Goal: Information Seeking & Learning: Learn about a topic

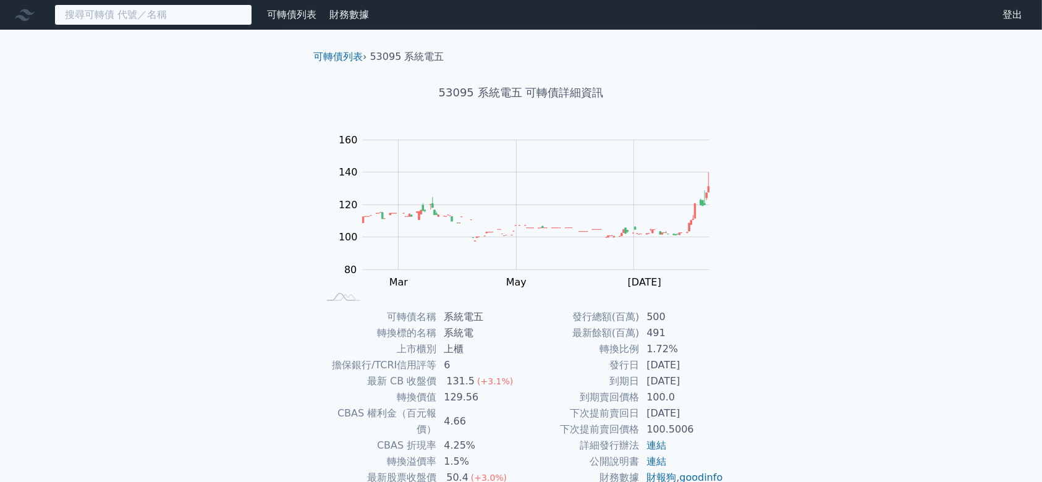
click at [161, 19] on input at bounding box center [153, 14] width 198 height 21
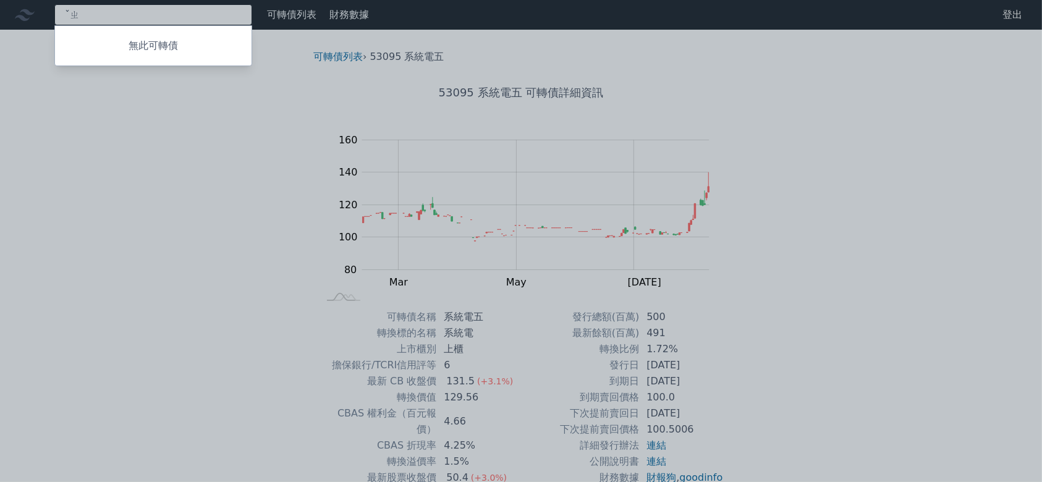
type input "ˇ"
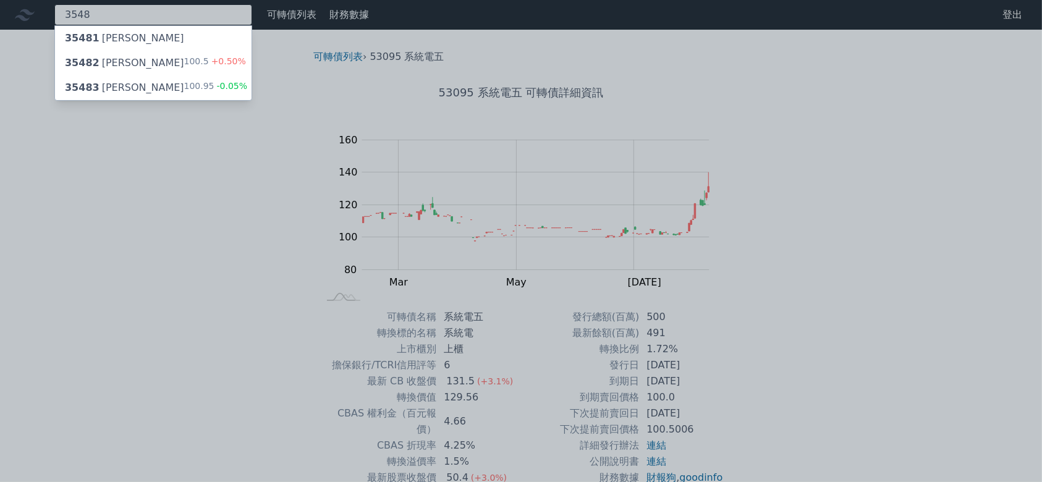
type input "3548"
click at [145, 62] on div "35482 兆利二 100.5 +0.50%" at bounding box center [153, 63] width 197 height 25
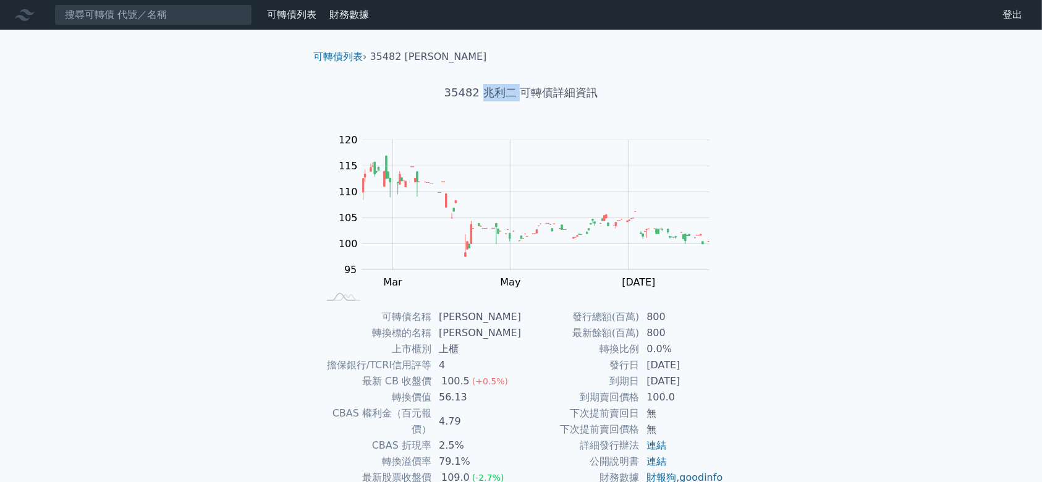
drag, startPoint x: 486, startPoint y: 99, endPoint x: 517, endPoint y: 94, distance: 31.9
click at [517, 94] on h1 "35482 兆利二 可轉債詳細資訊" at bounding box center [521, 92] width 435 height 17
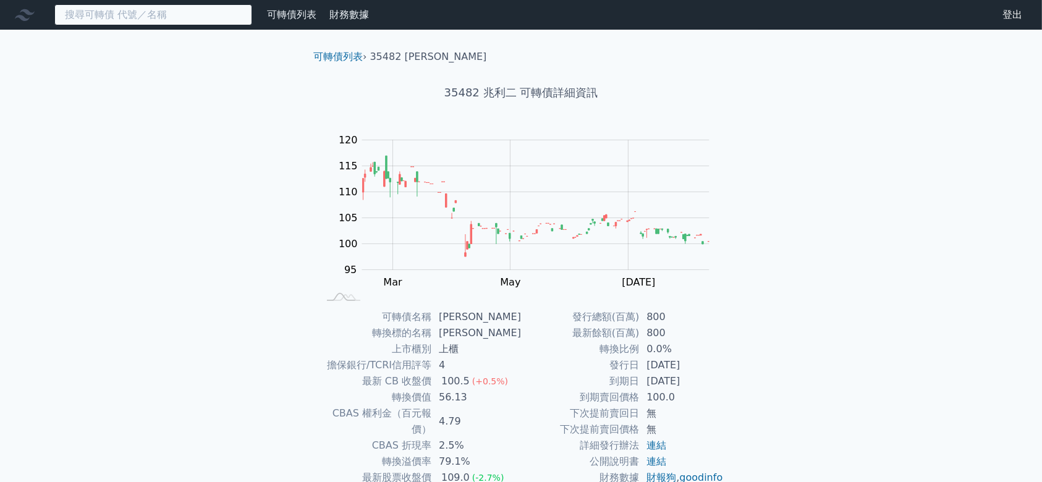
click at [146, 16] on input at bounding box center [153, 14] width 198 height 21
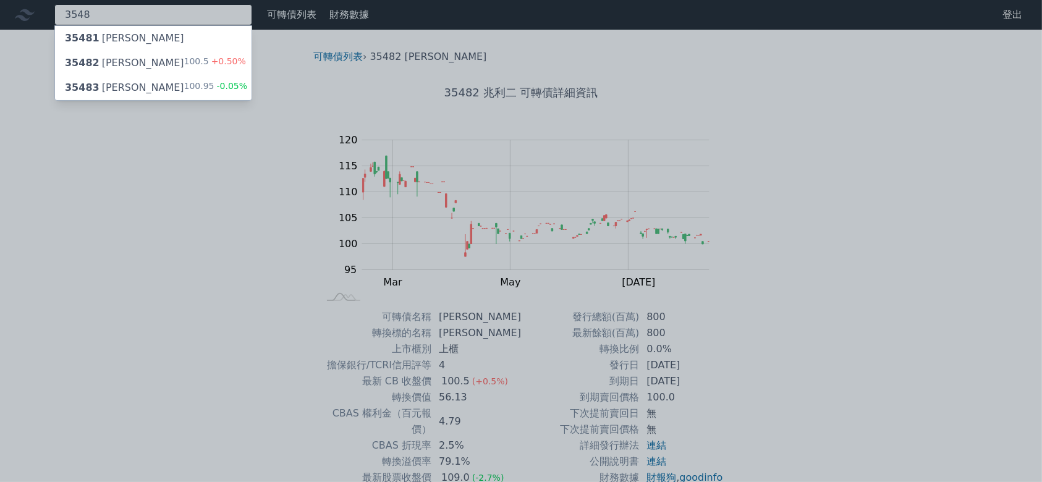
type input "3548"
click at [148, 85] on div "35483 兆利三 100.95 -0.05%" at bounding box center [153, 87] width 197 height 25
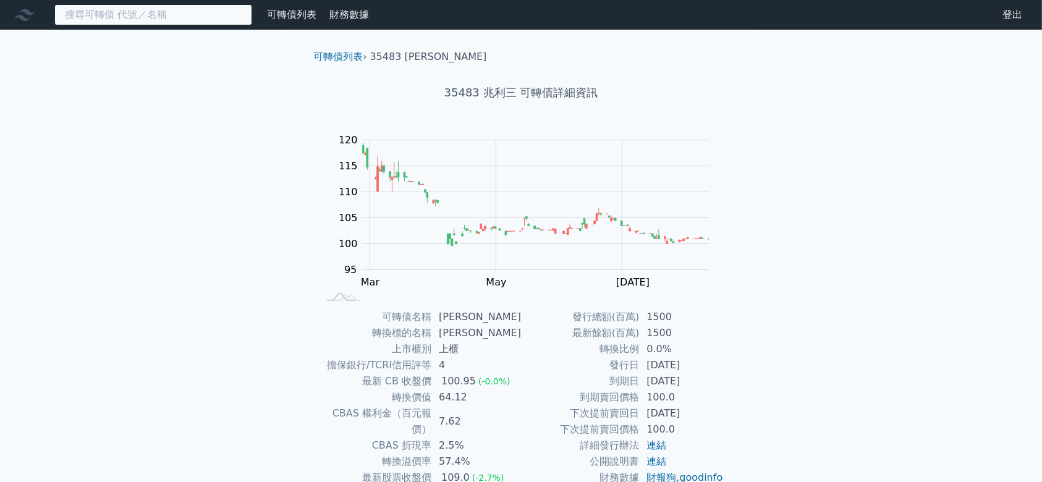
click at [188, 17] on input at bounding box center [153, 14] width 198 height 21
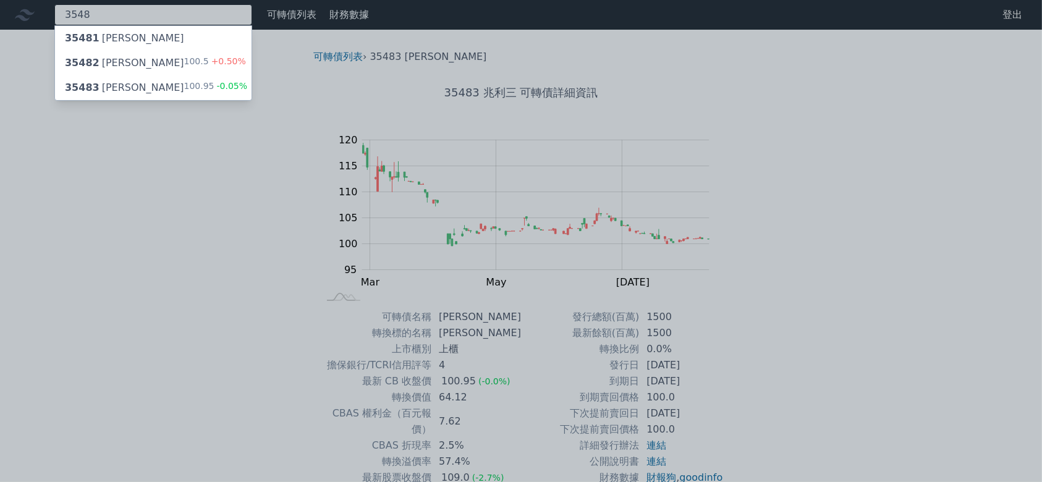
type input "3548"
click at [219, 60] on span "+0.50%" at bounding box center [227, 61] width 37 height 10
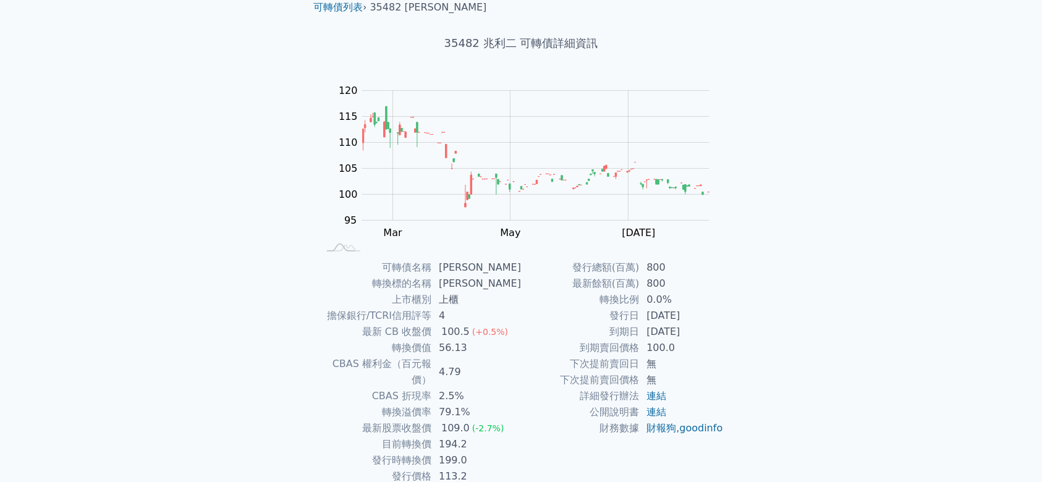
scroll to position [90, 0]
